Goal: Information Seeking & Learning: Learn about a topic

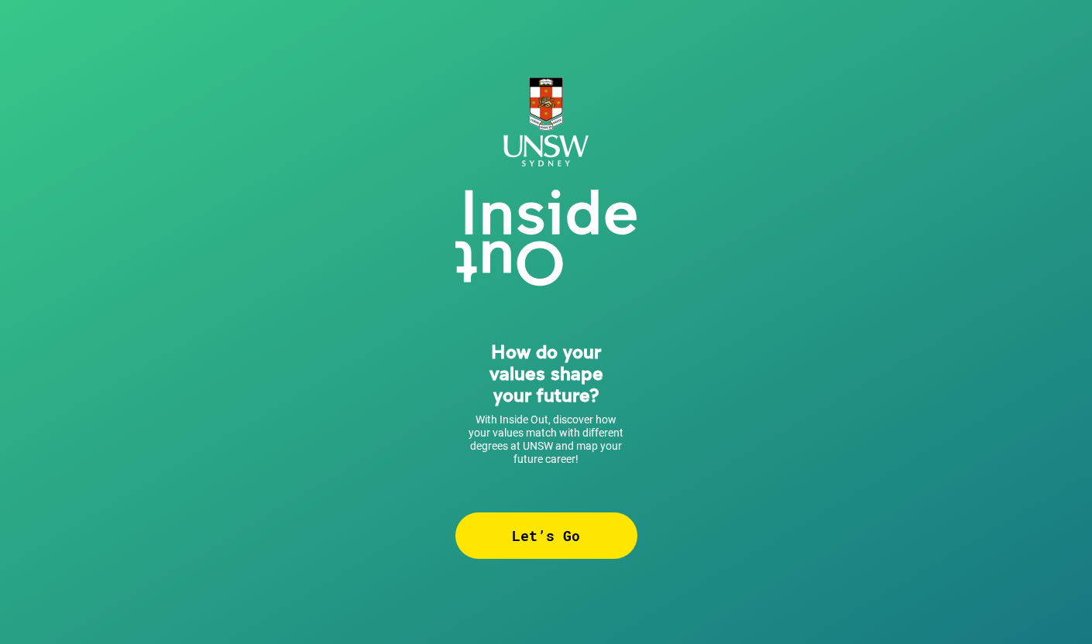
click at [531, 538] on div "Let’s Go" at bounding box center [546, 536] width 182 height 46
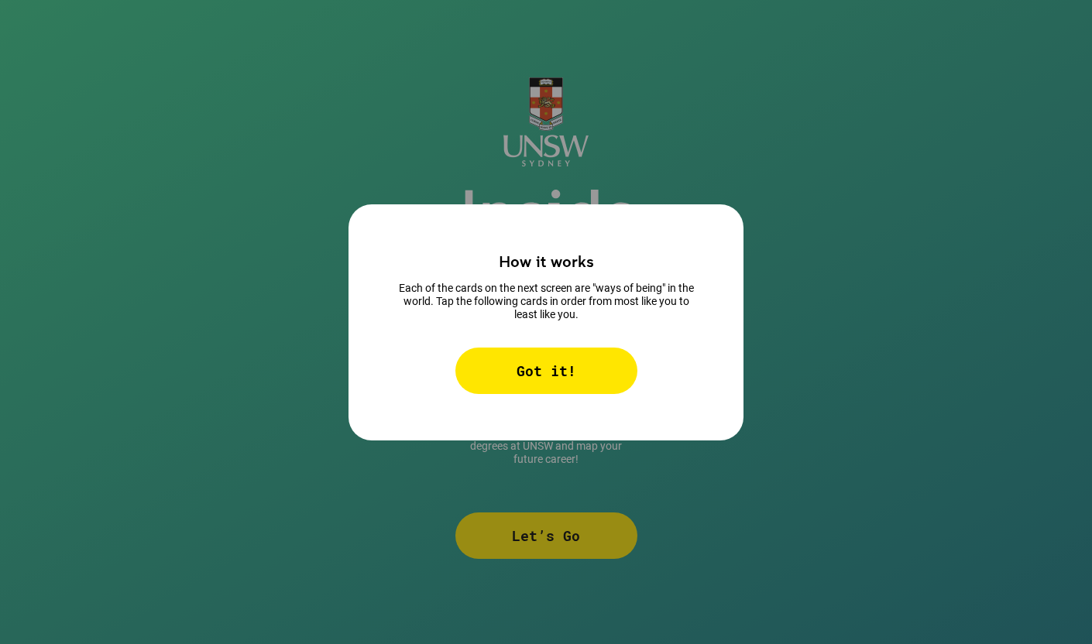
click at [550, 374] on div "Got it!" at bounding box center [546, 371] width 182 height 46
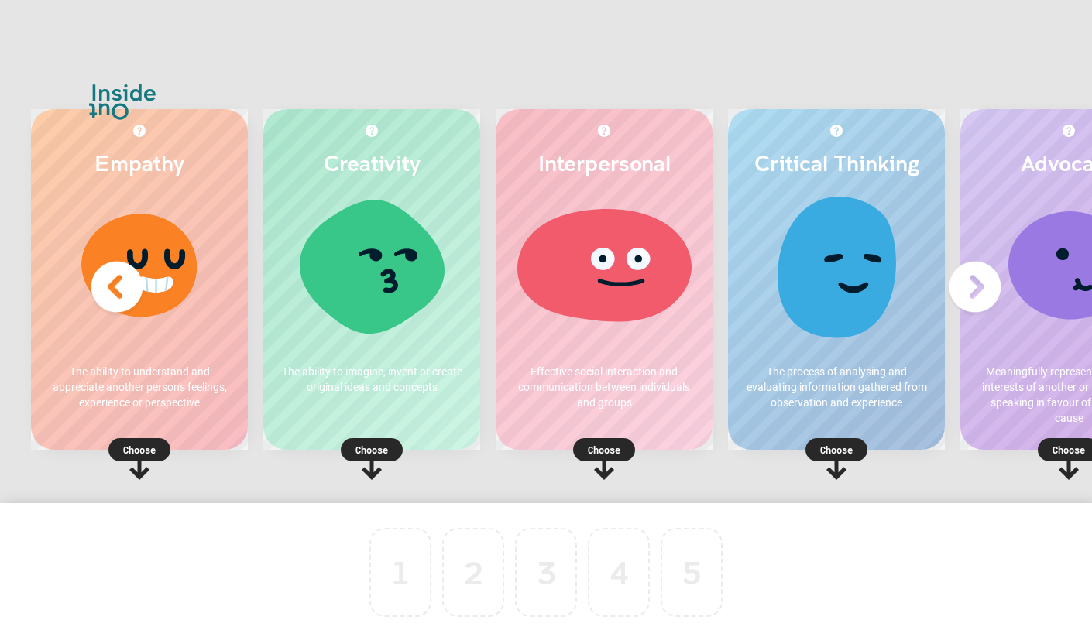
click at [968, 284] on img at bounding box center [975, 287] width 62 height 62
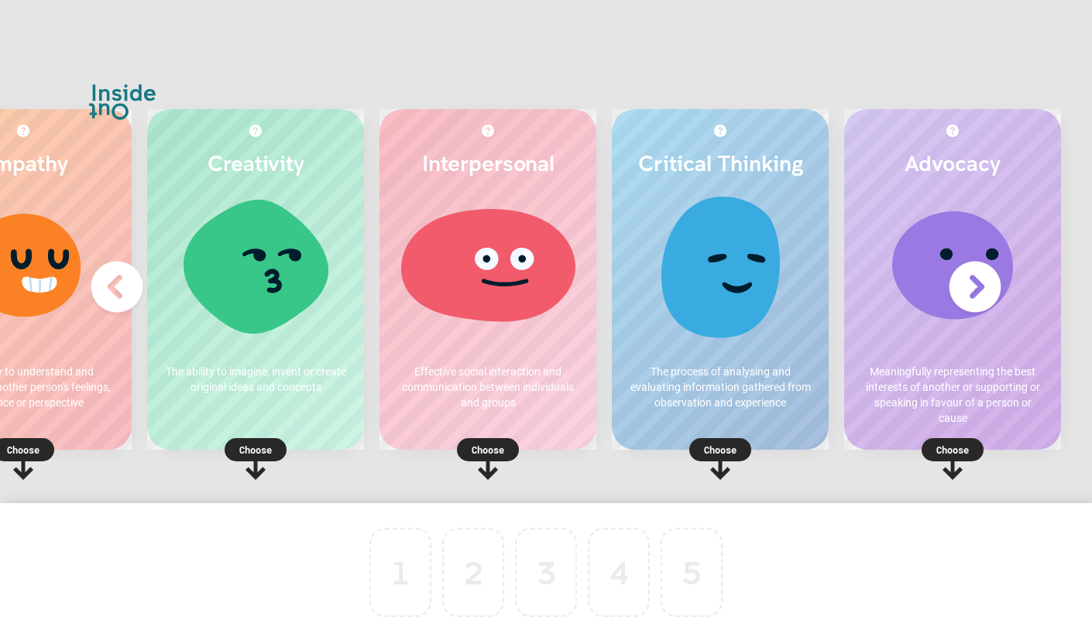
click at [115, 294] on img at bounding box center [117, 287] width 62 height 62
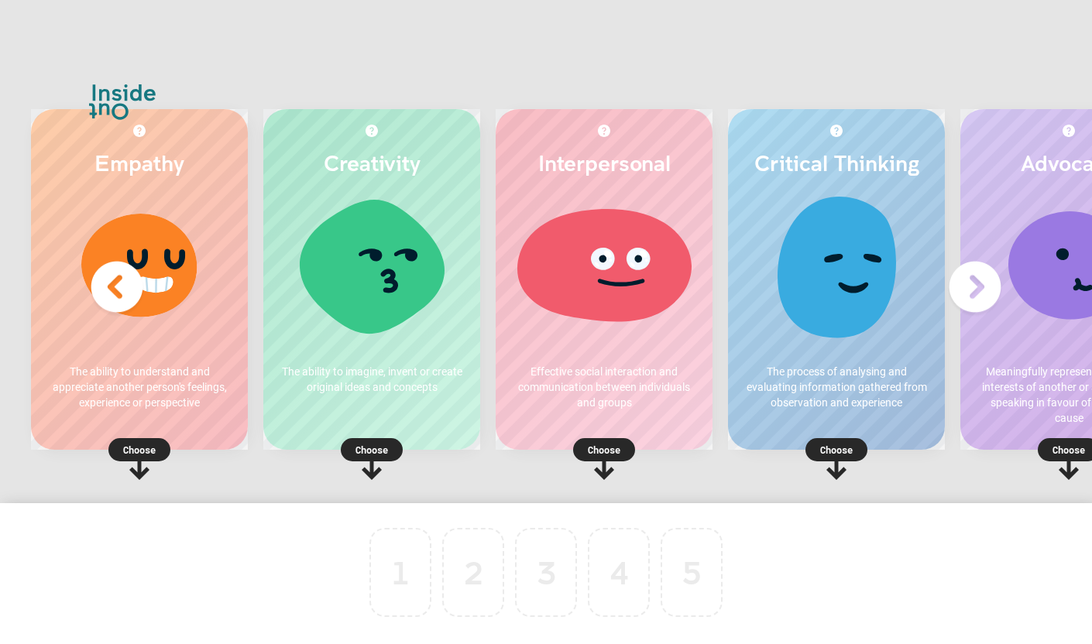
click at [362, 313] on div at bounding box center [372, 271] width 186 height 155
click at [362, 445] on p "Choose" at bounding box center [371, 449] width 217 height 15
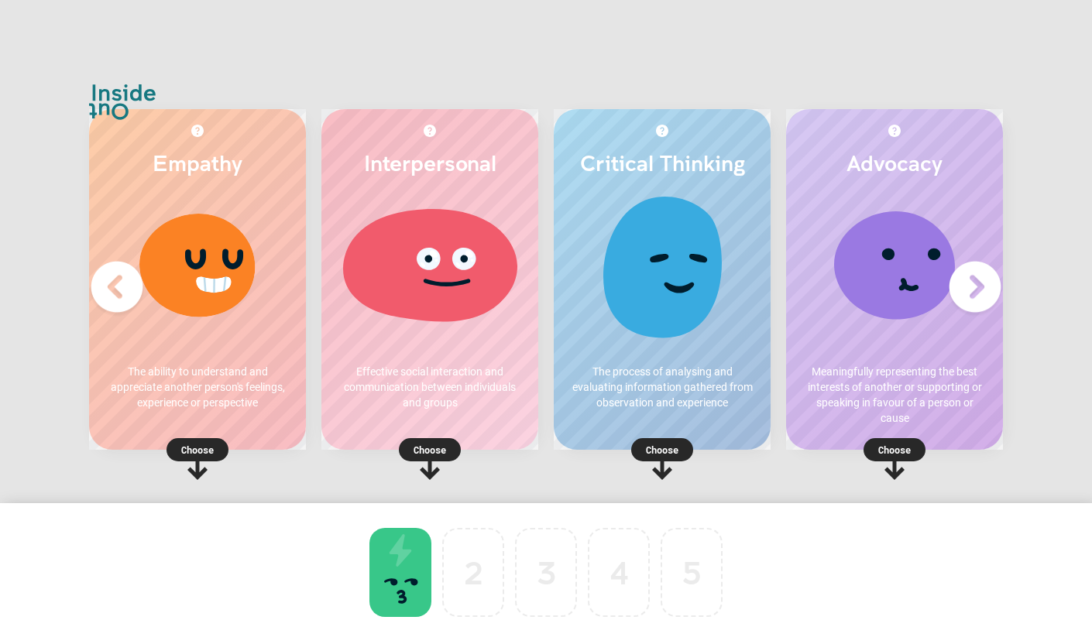
click at [648, 452] on p "Choose" at bounding box center [662, 449] width 217 height 15
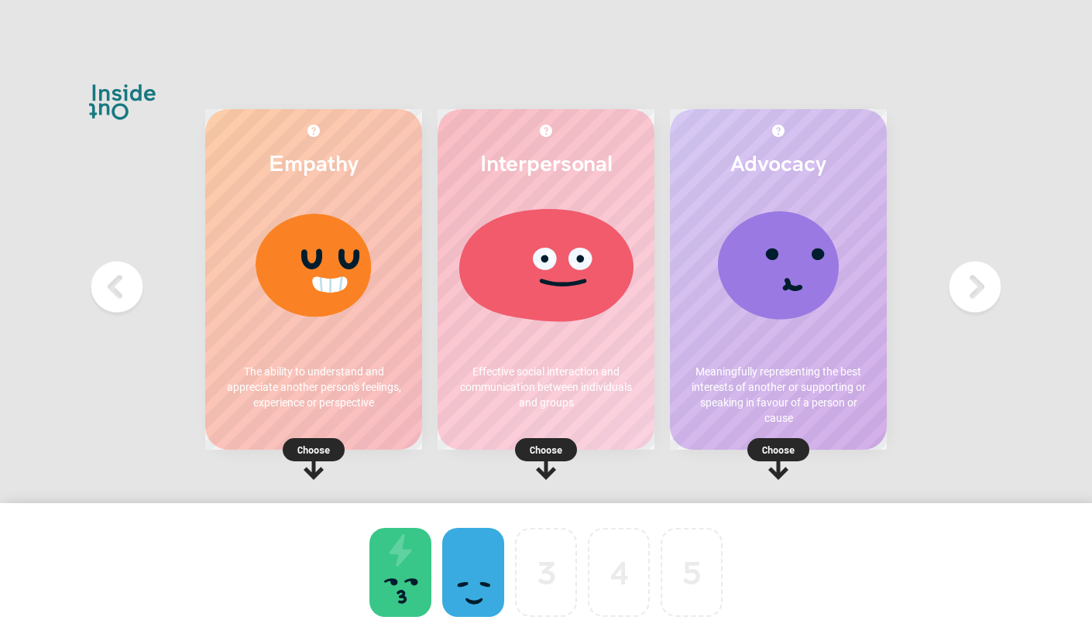
scroll to position [0, 2]
click at [325, 447] on p "Choose" at bounding box center [313, 449] width 217 height 15
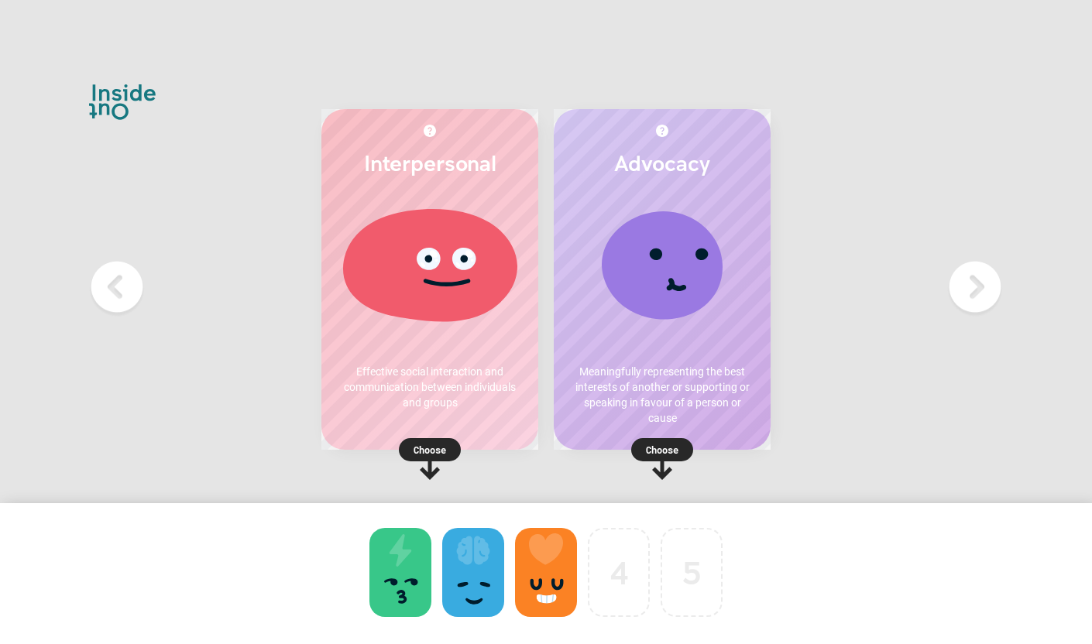
click at [445, 446] on p "Choose" at bounding box center [429, 449] width 217 height 15
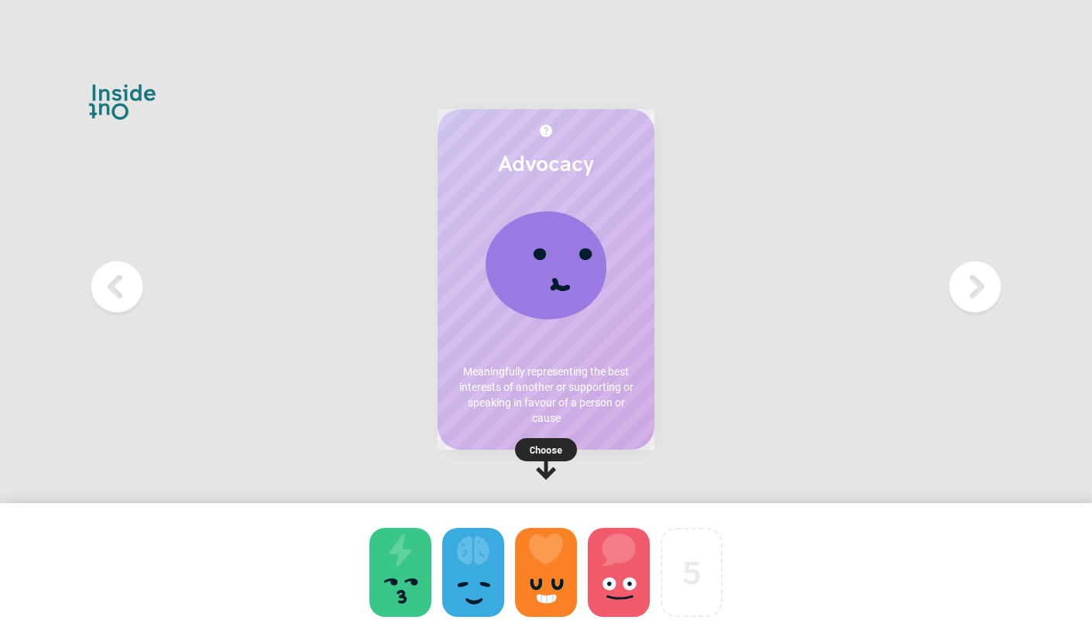
click at [564, 446] on rect at bounding box center [546, 449] width 62 height 23
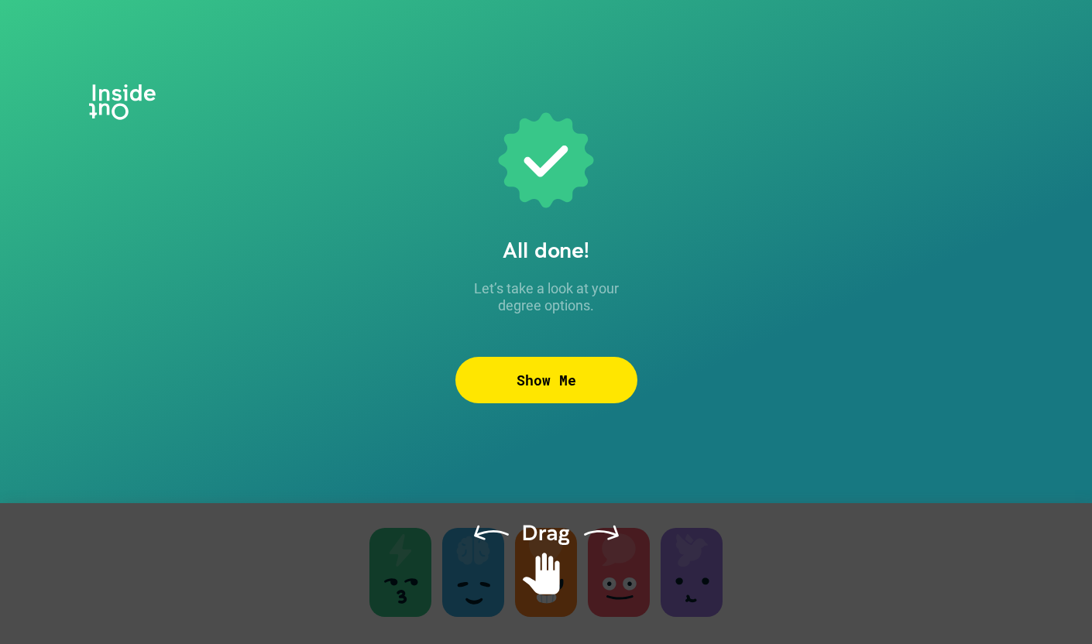
click at [549, 370] on div "Show Me" at bounding box center [546, 380] width 182 height 46
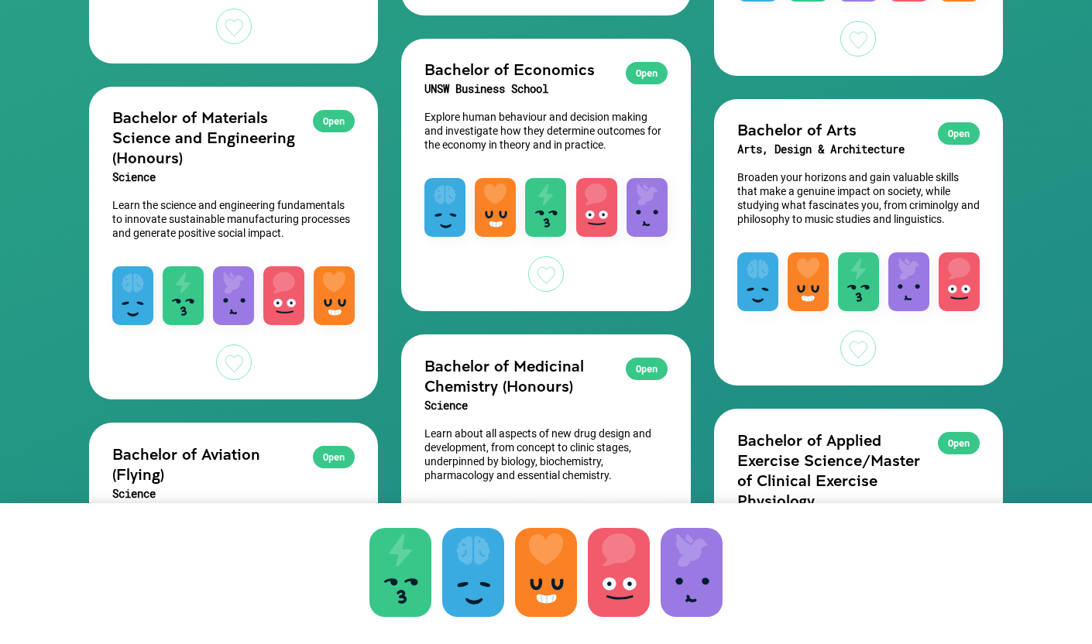
scroll to position [1767, 0]
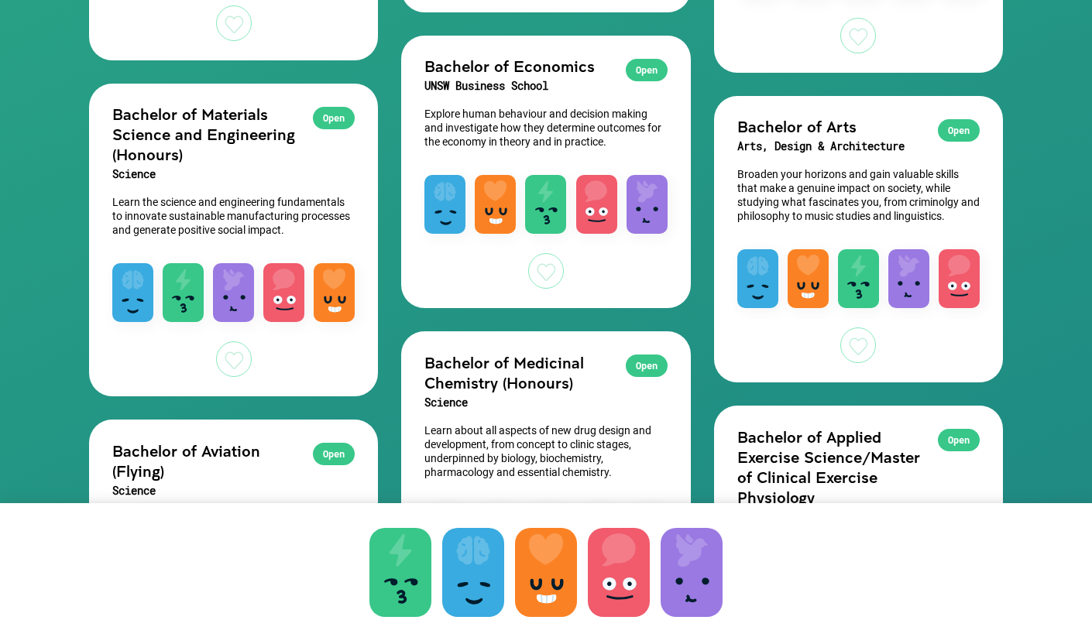
click at [826, 186] on p "Broaden your horizons and gain valuable skills that make a genuine impact on so…" at bounding box center [858, 195] width 242 height 56
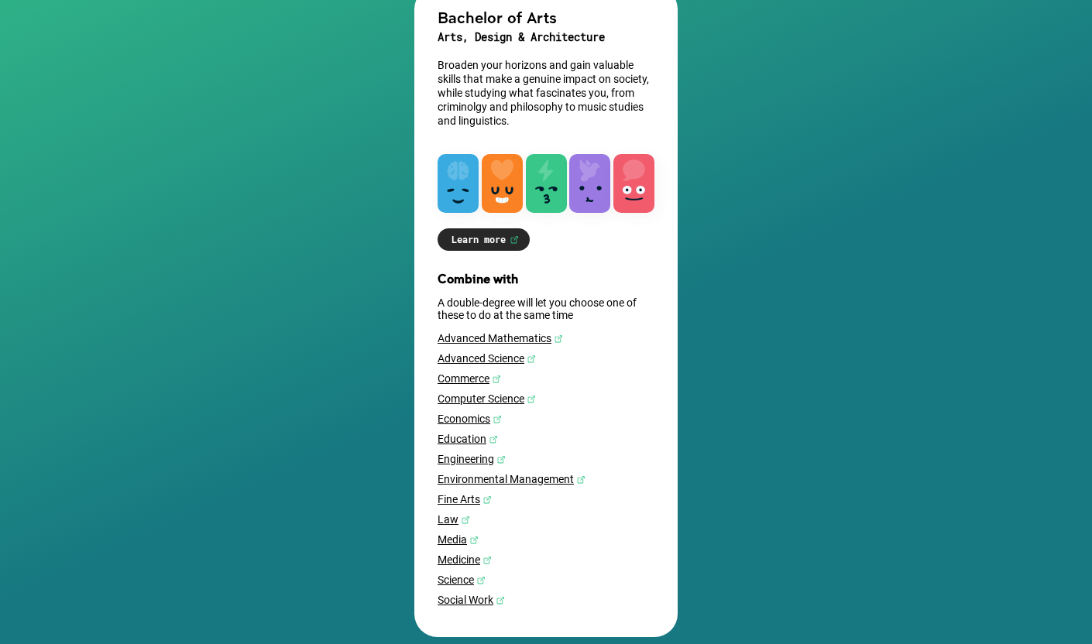
scroll to position [252, 0]
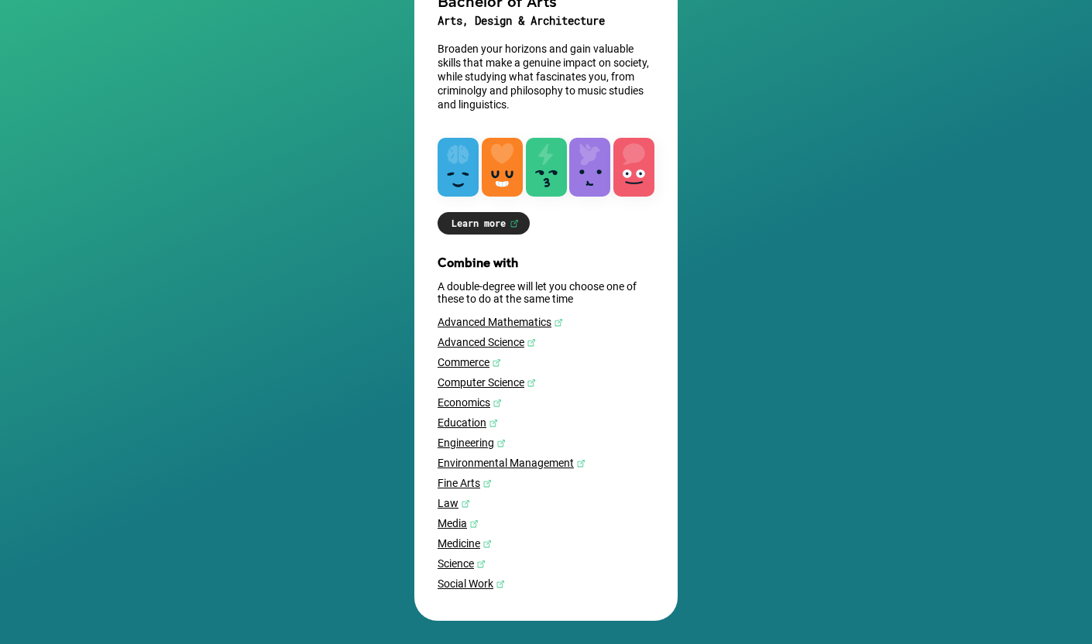
click at [505, 218] on link "Learn more" at bounding box center [484, 223] width 92 height 22
